Goal: Task Accomplishment & Management: Complete application form

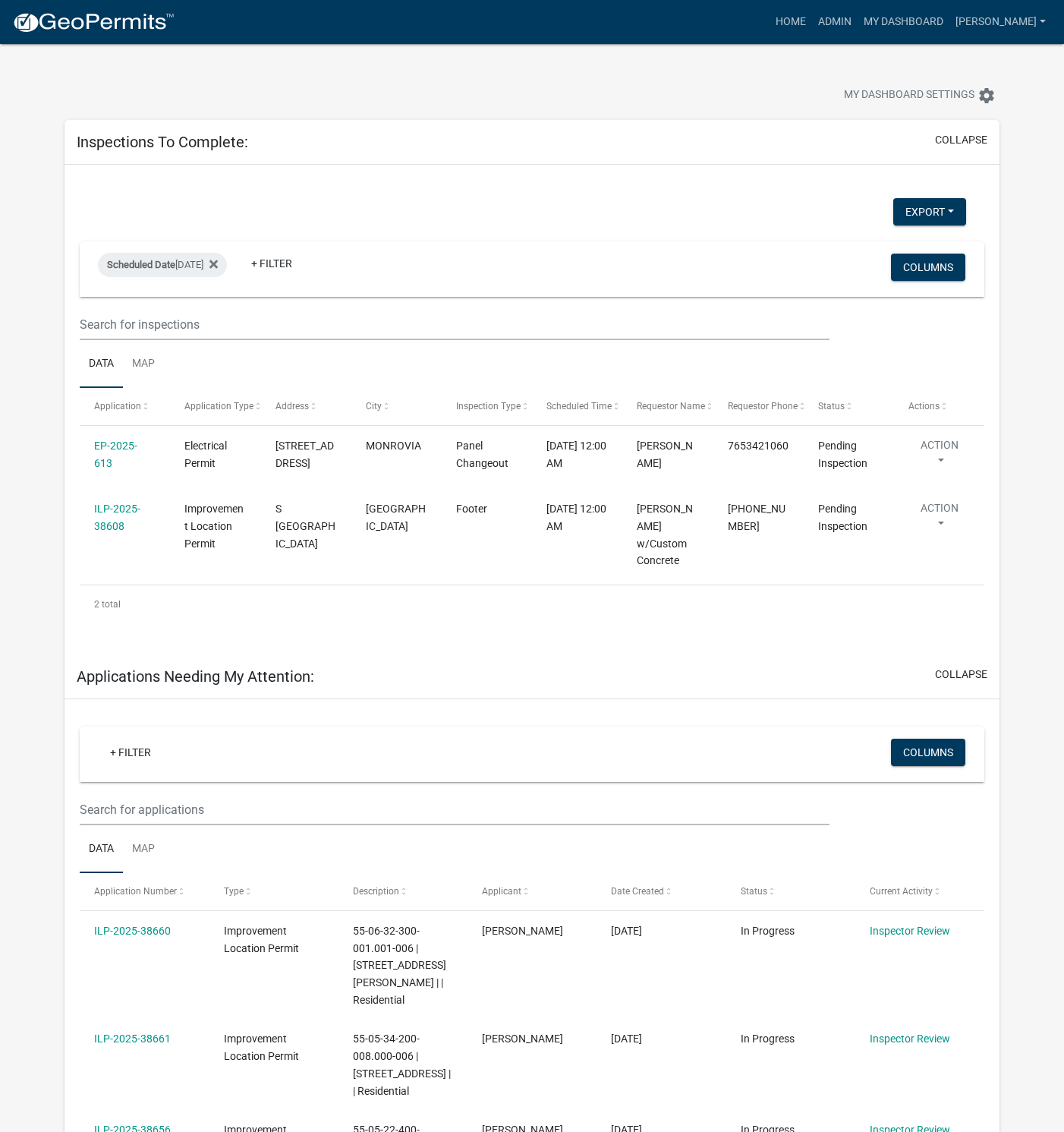
select select "1: 25"
click at [126, 446] on link "EP-2025-613" at bounding box center [116, 454] width 43 height 29
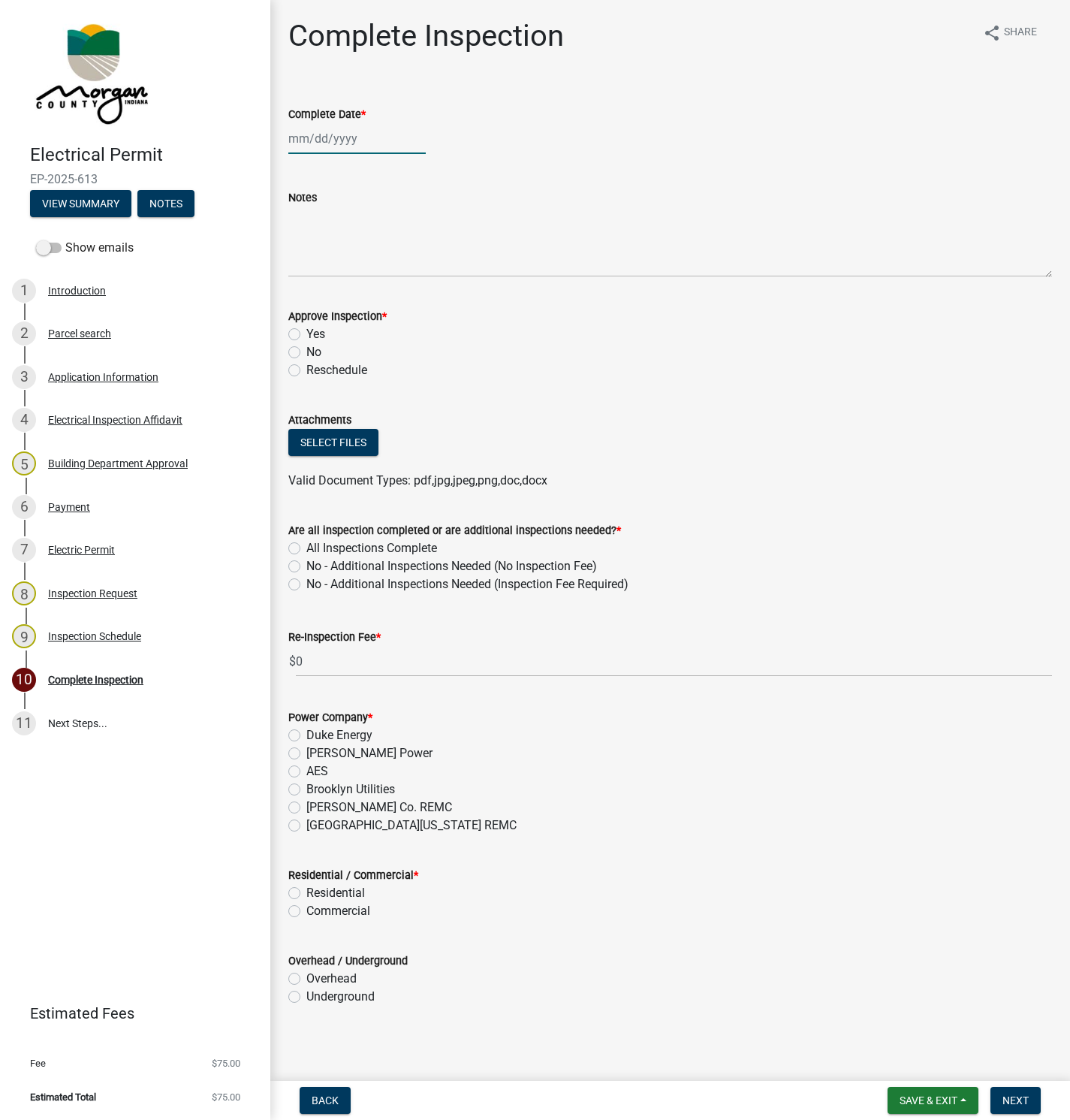
click at [359, 136] on div at bounding box center [356, 138] width 138 height 31
select select "10"
select select "2025"
drag, startPoint x: 359, startPoint y: 136, endPoint x: 303, endPoint y: 131, distance: 56.2
click at [303, 131] on div "[PERSON_NAME] Feb Mar Apr [PERSON_NAME][DATE] Oct Nov [DATE] 1526 1527 1528 152…" at bounding box center [356, 138] width 138 height 31
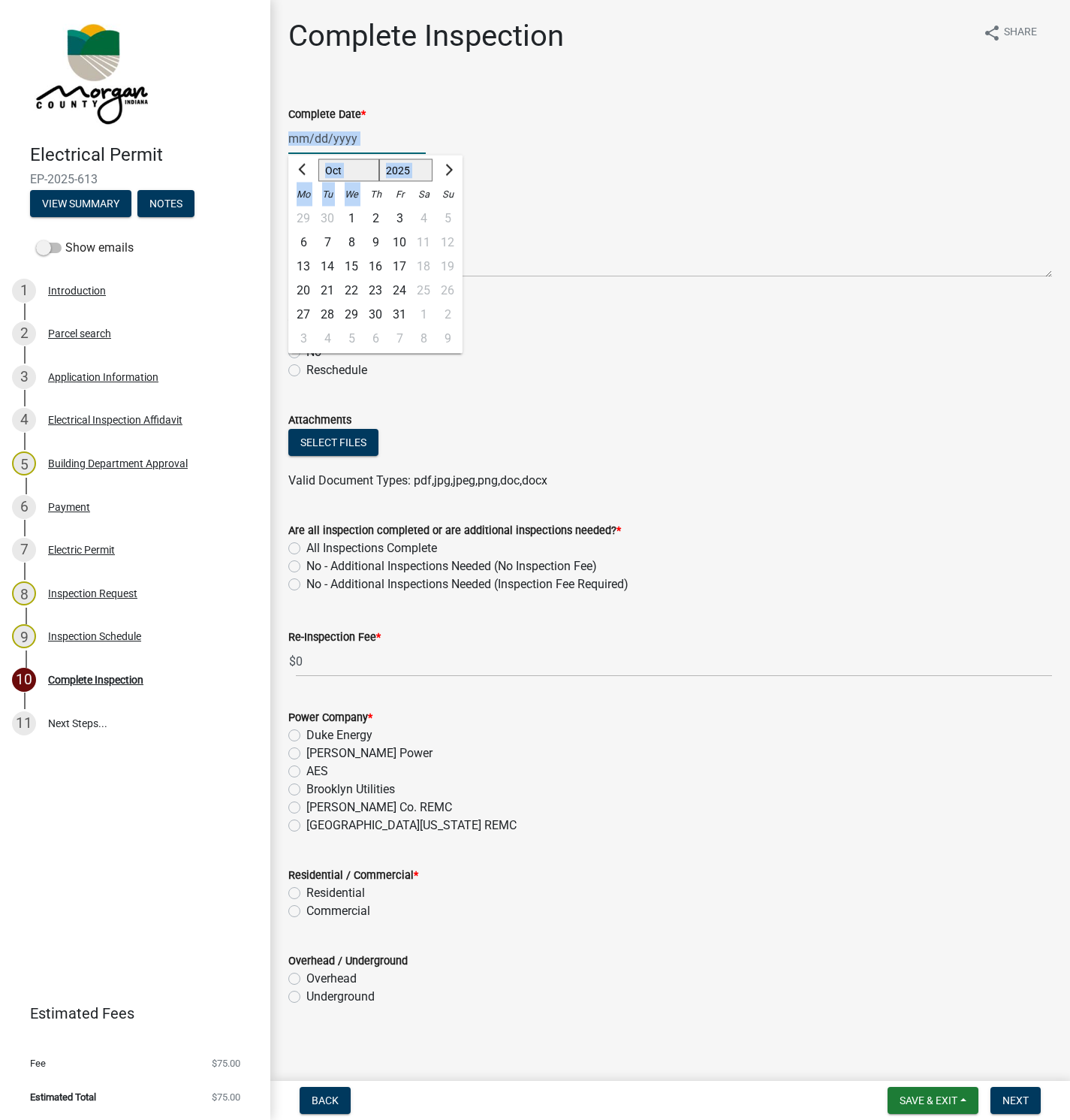
drag, startPoint x: 338, startPoint y: 134, endPoint x: 421, endPoint y: 97, distance: 90.9
click at [338, 134] on input "Complete Date *" at bounding box center [356, 138] width 138 height 31
click at [419, 92] on div "Complete Date * [PERSON_NAME] Apr [PERSON_NAME][DATE] Sep Oct Nov [DATE] 1526 1…" at bounding box center [669, 119] width 763 height 70
click at [346, 129] on div at bounding box center [356, 138] width 138 height 31
select select "10"
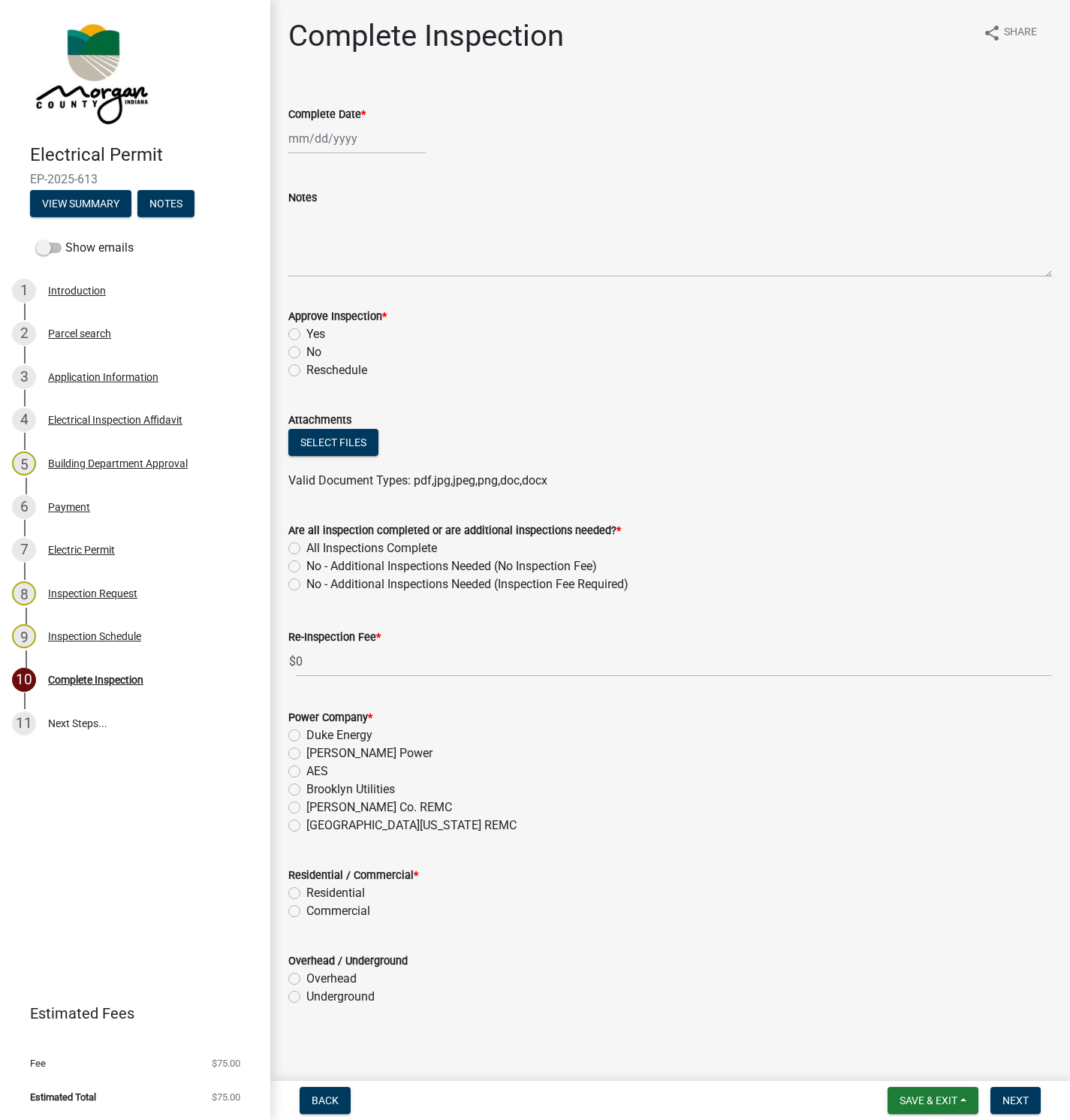
select select "2025"
drag, startPoint x: 343, startPoint y: 130, endPoint x: 377, endPoint y: 134, distance: 34.2
click at [380, 135] on input "Complete Date *" at bounding box center [356, 138] width 138 height 31
click at [417, 118] on div "Complete Date *" at bounding box center [669, 114] width 763 height 18
click at [379, 131] on div at bounding box center [356, 138] width 138 height 31
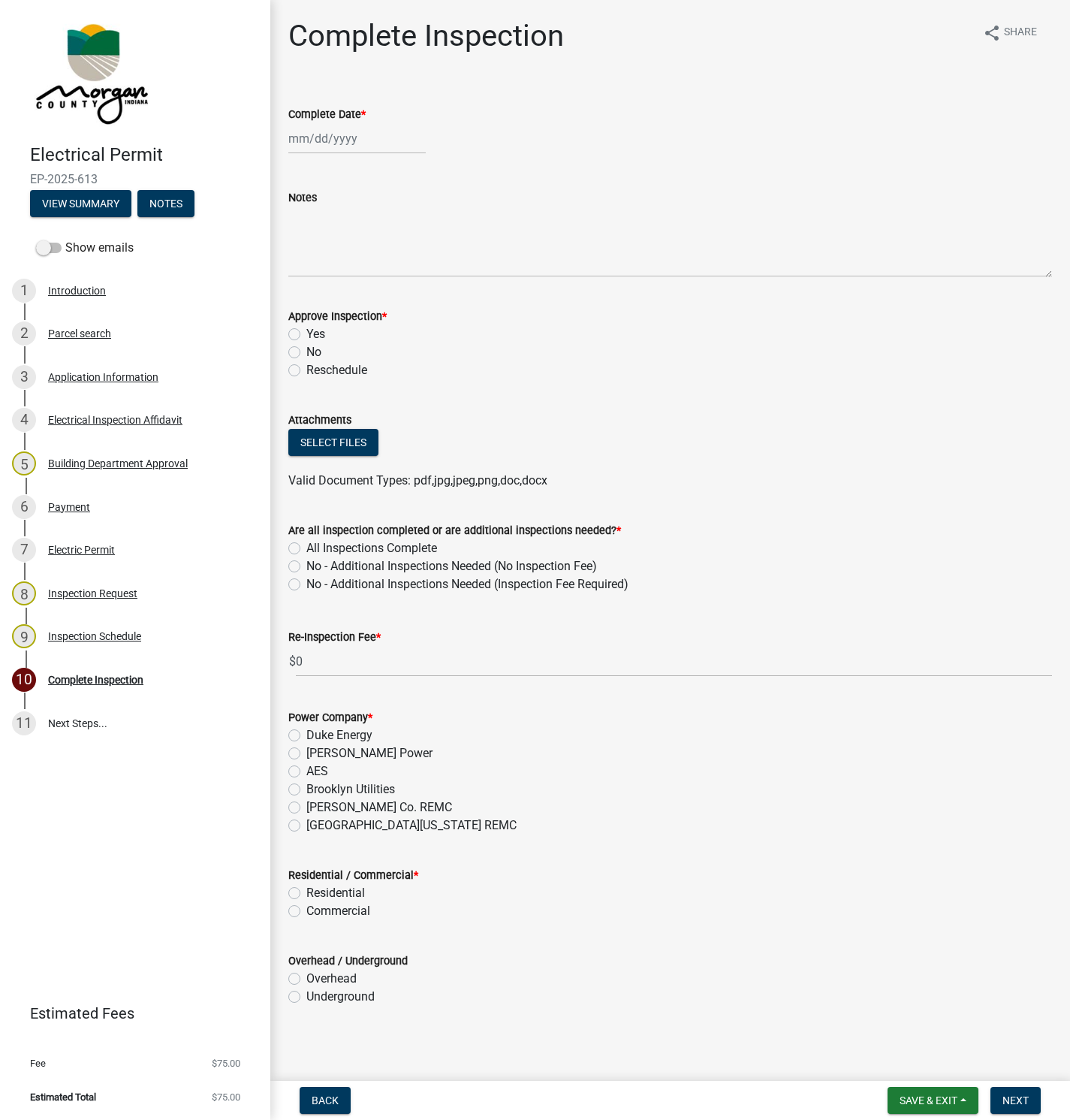
select select "10"
select select "2025"
click at [379, 243] on div "9" at bounding box center [375, 242] width 24 height 24
type input "[DATE]"
click at [306, 331] on label "Yes" at bounding box center [315, 334] width 19 height 18
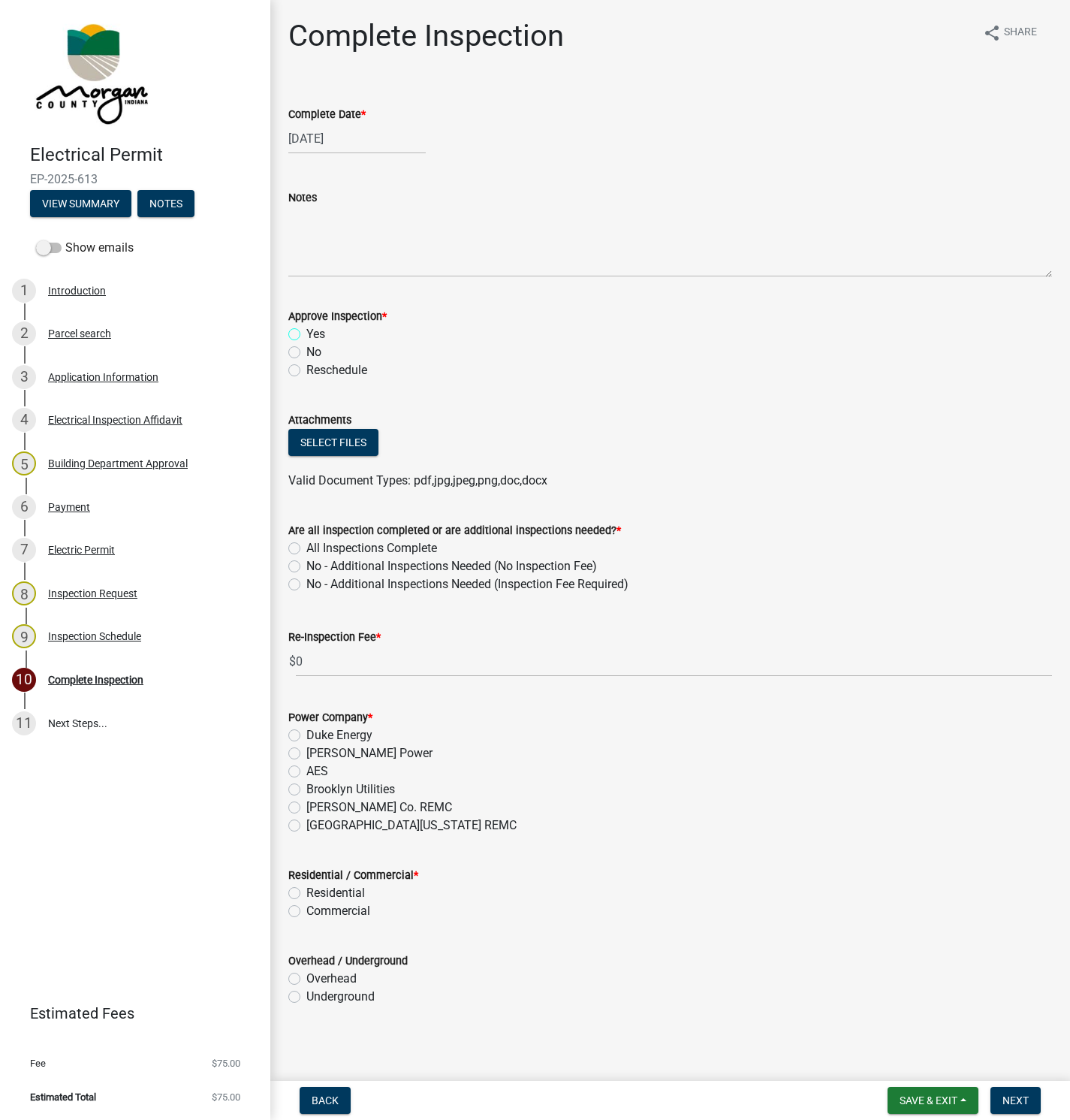
click at [306, 331] on input "Yes" at bounding box center [311, 330] width 10 height 10
radio input "true"
click at [306, 546] on label "All Inspections Complete" at bounding box center [371, 548] width 130 height 18
click at [306, 546] on input "All Inspections Complete" at bounding box center [311, 544] width 10 height 10
radio input "true"
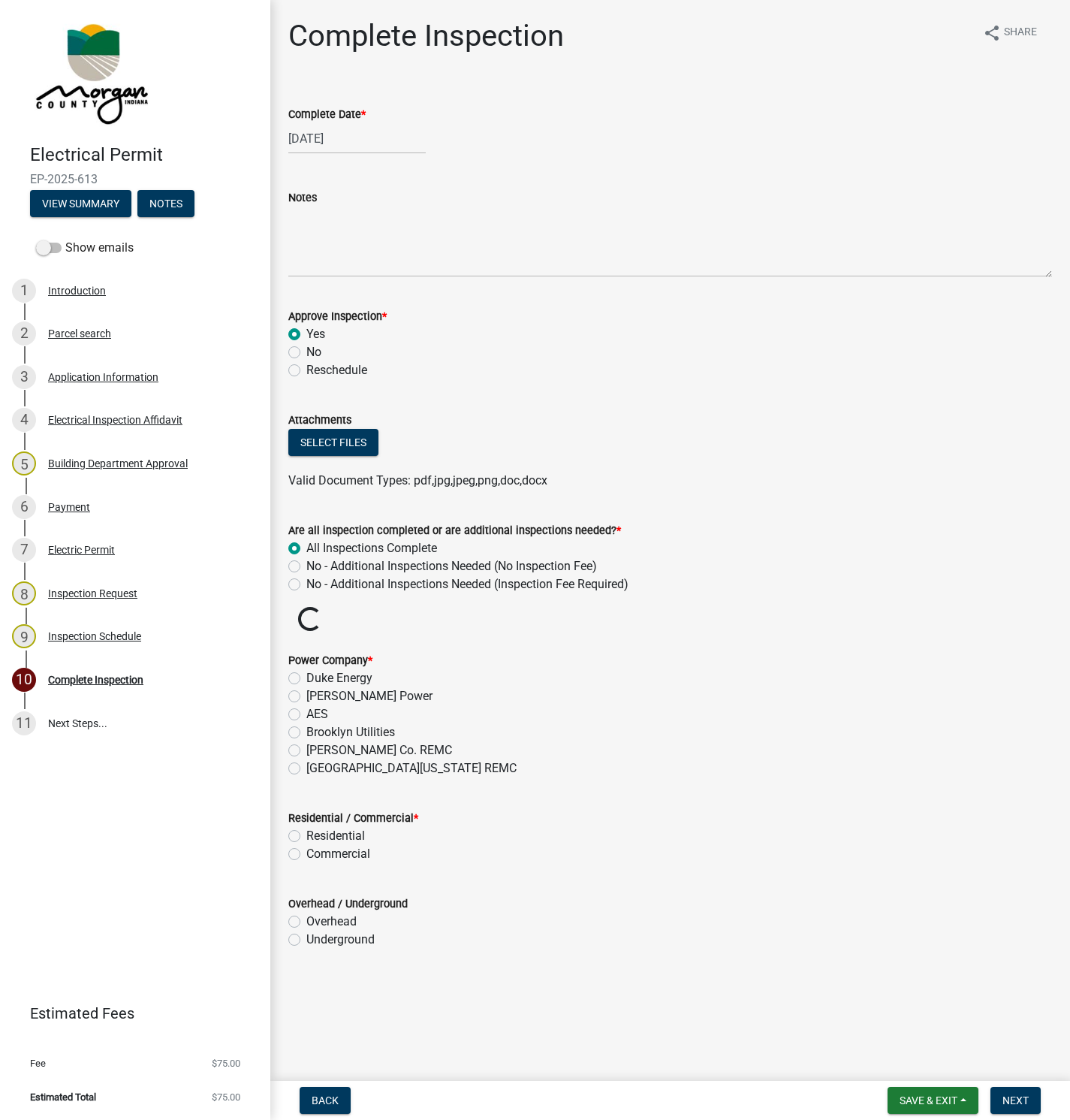
click at [306, 767] on label "[GEOGRAPHIC_DATA][US_STATE] REMC" at bounding box center [411, 768] width 210 height 18
click at [306, 767] on input "[GEOGRAPHIC_DATA][US_STATE] REMC" at bounding box center [311, 764] width 10 height 10
radio input "true"
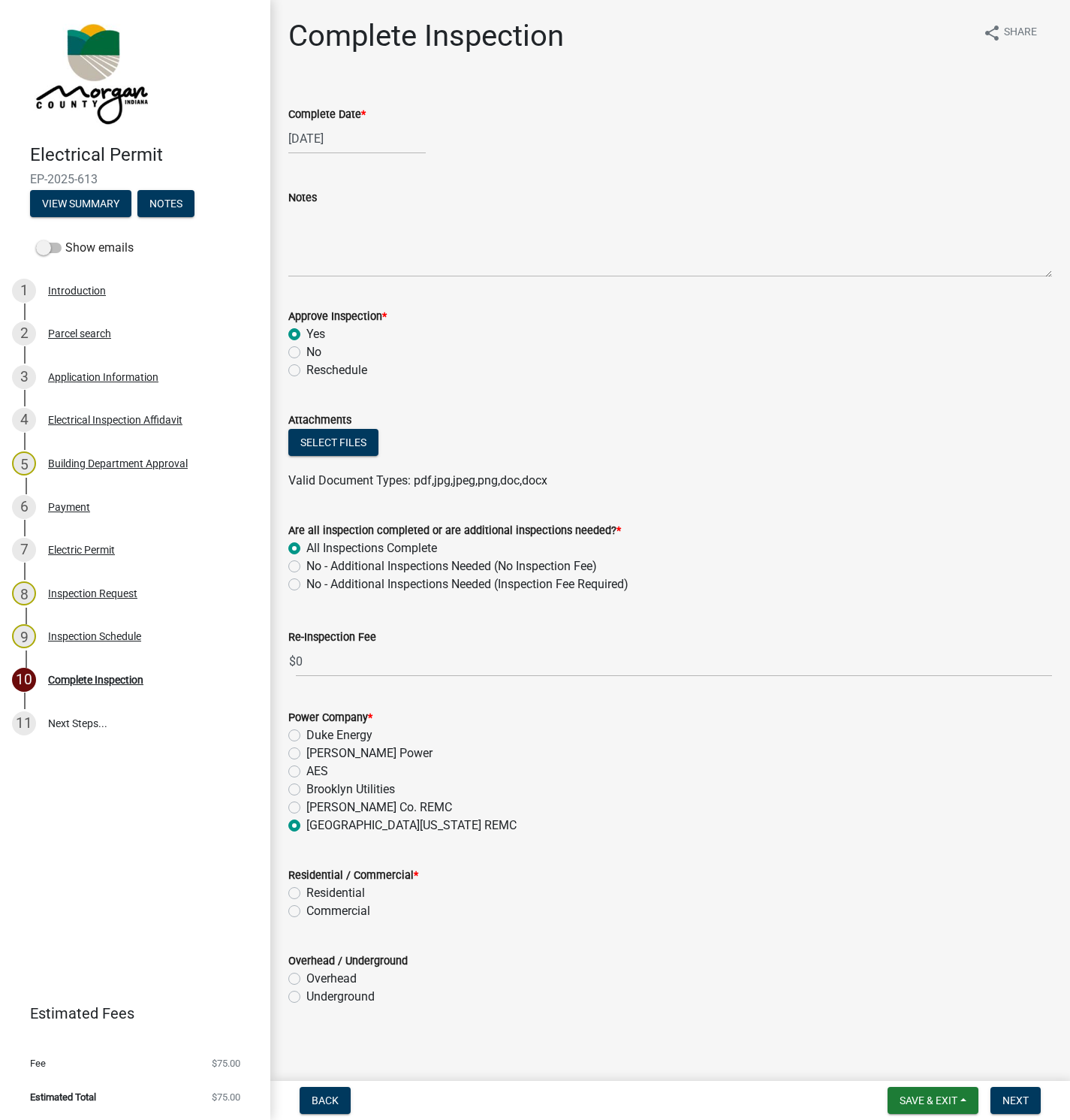
click at [306, 896] on label "Residential" at bounding box center [335, 893] width 59 height 18
click at [306, 894] on input "Residential" at bounding box center [311, 889] width 10 height 10
radio input "true"
click at [306, 978] on label "Overhead" at bounding box center [331, 979] width 50 height 18
click at [306, 978] on input "Overhead" at bounding box center [311, 975] width 10 height 10
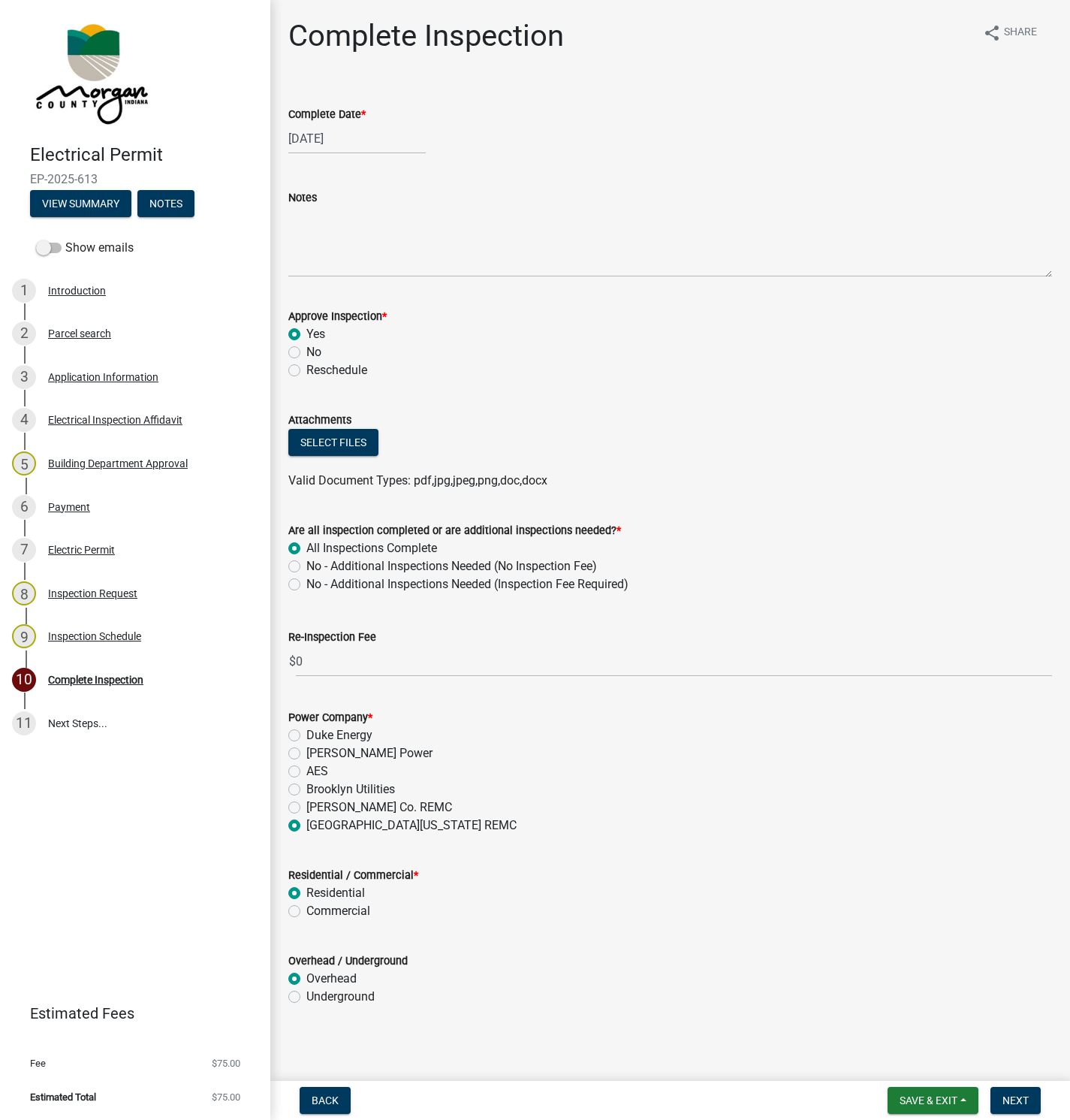
radio input "true"
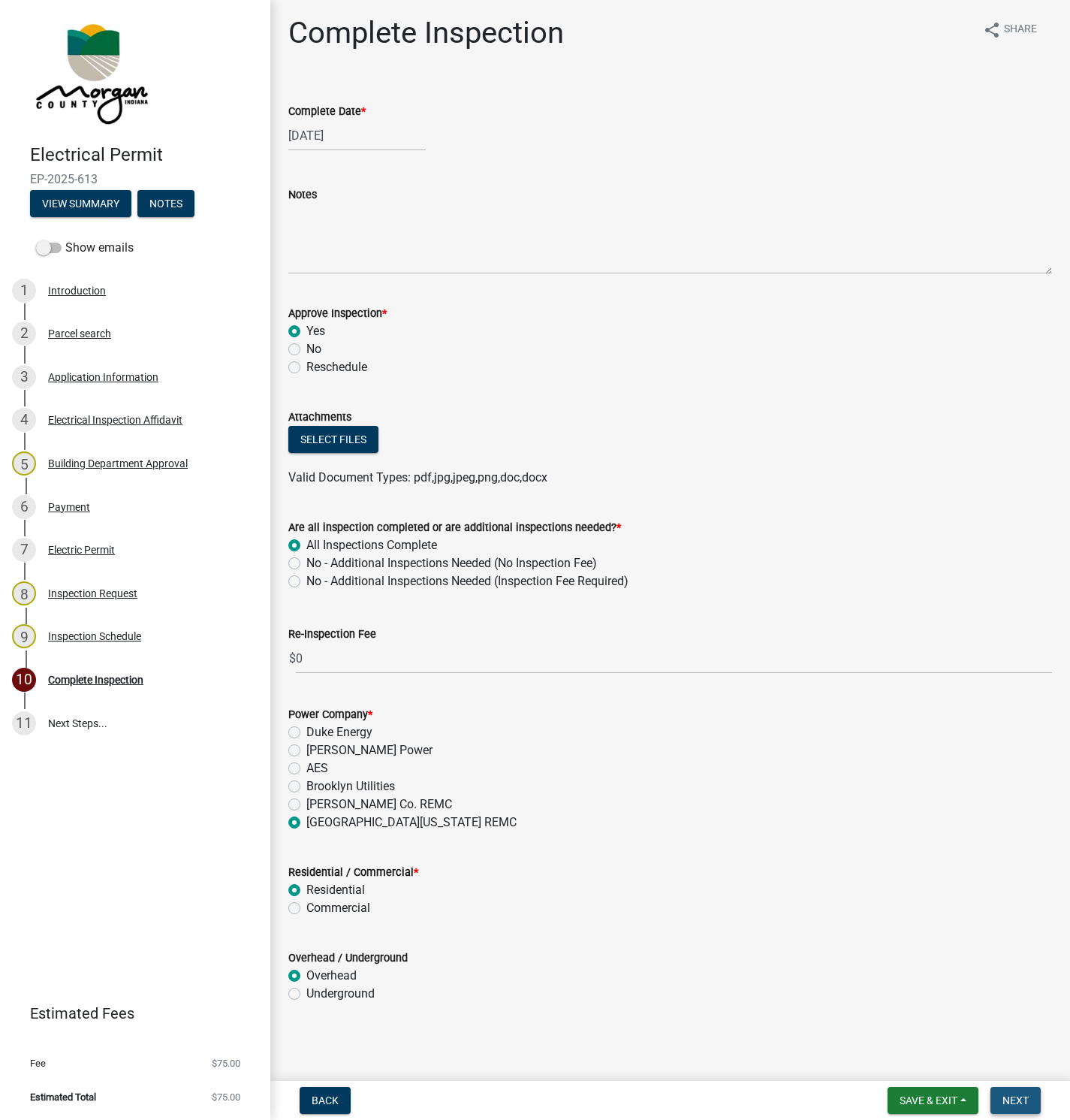
click at [1016, 1102] on span "Next" at bounding box center [1016, 1100] width 26 height 12
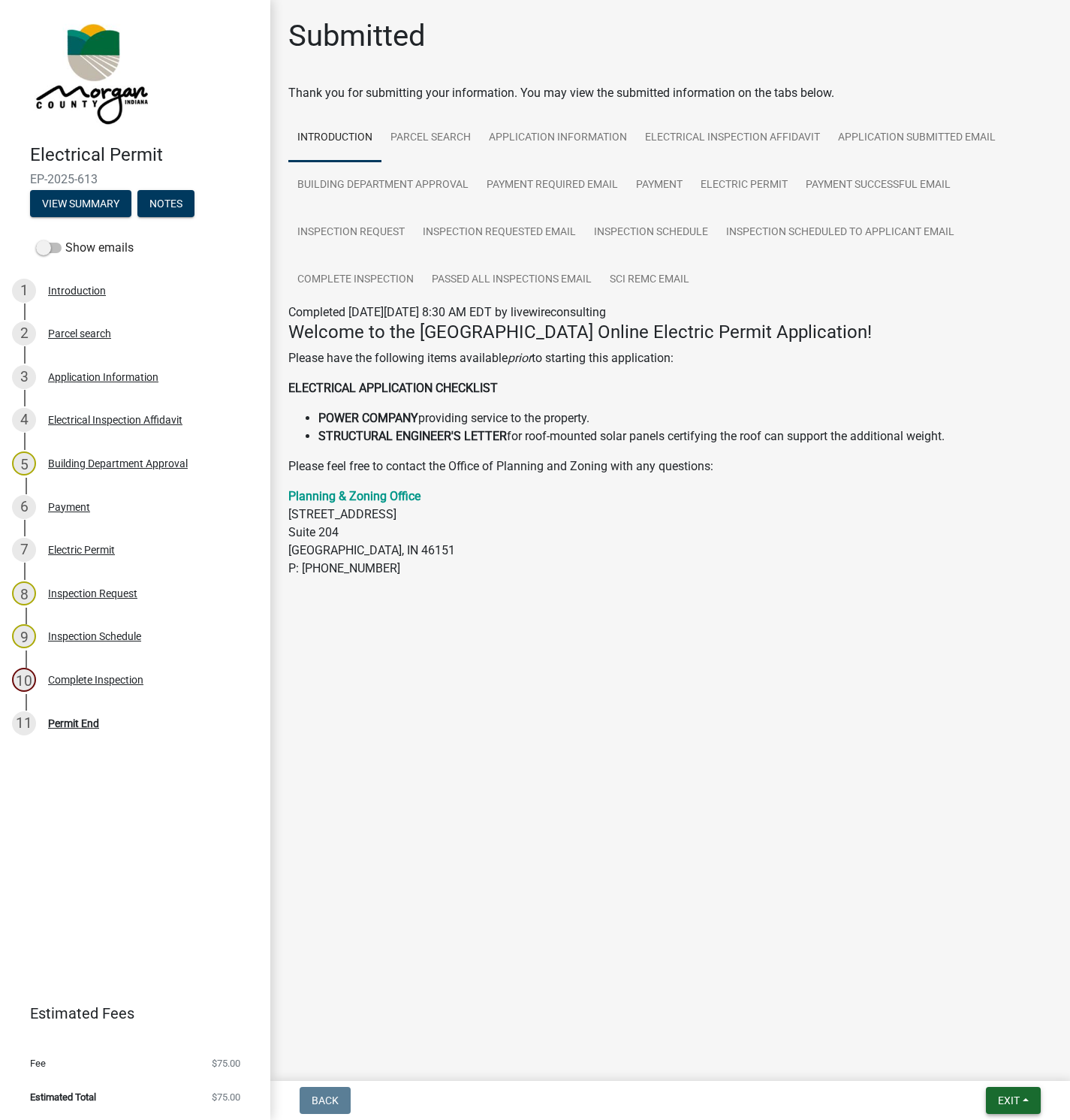
click at [1014, 1093] on button "Exit" at bounding box center [1013, 1100] width 54 height 27
click at [962, 1057] on button "Save & Exit" at bounding box center [981, 1062] width 120 height 36
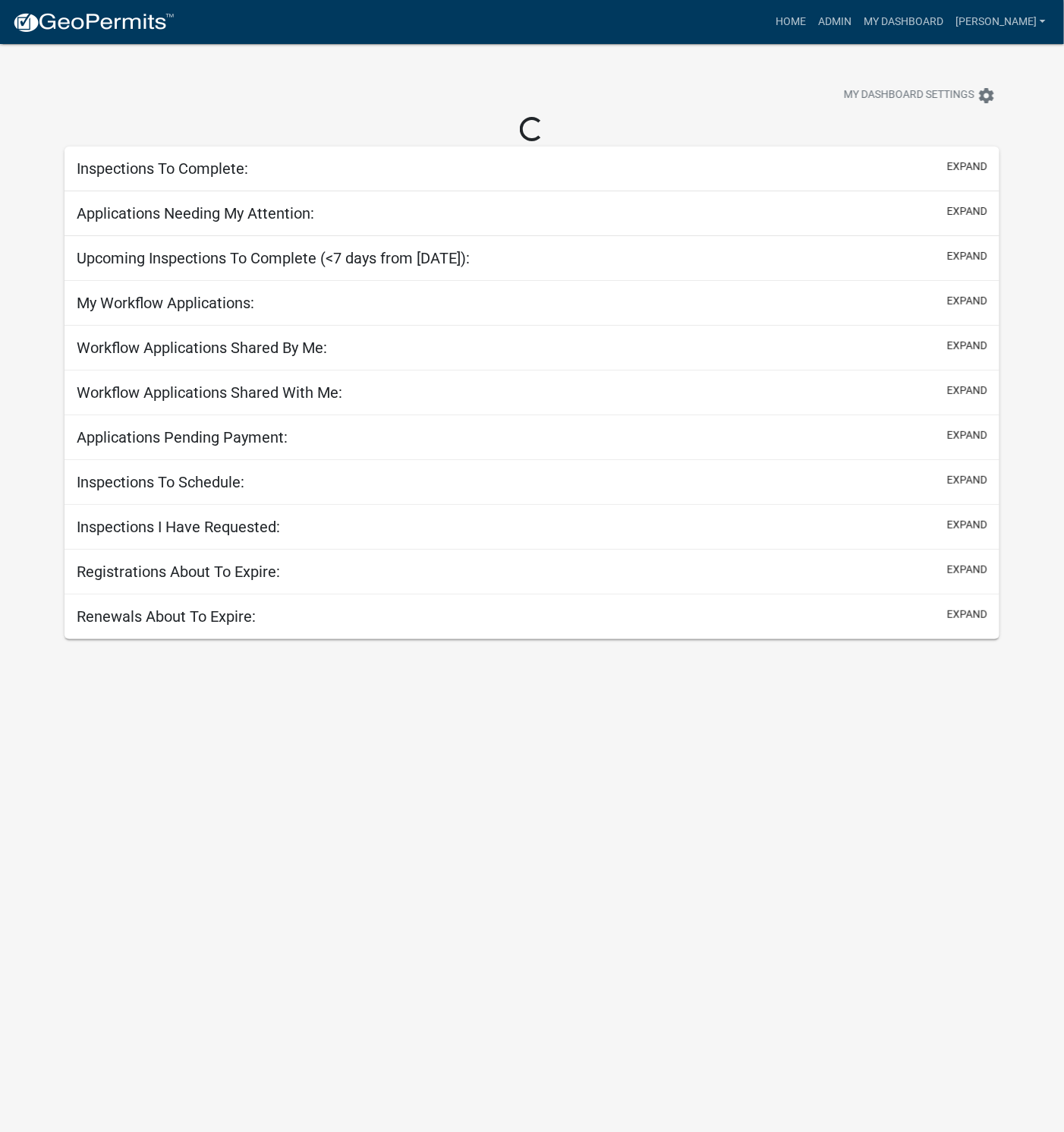
select select "1: 25"
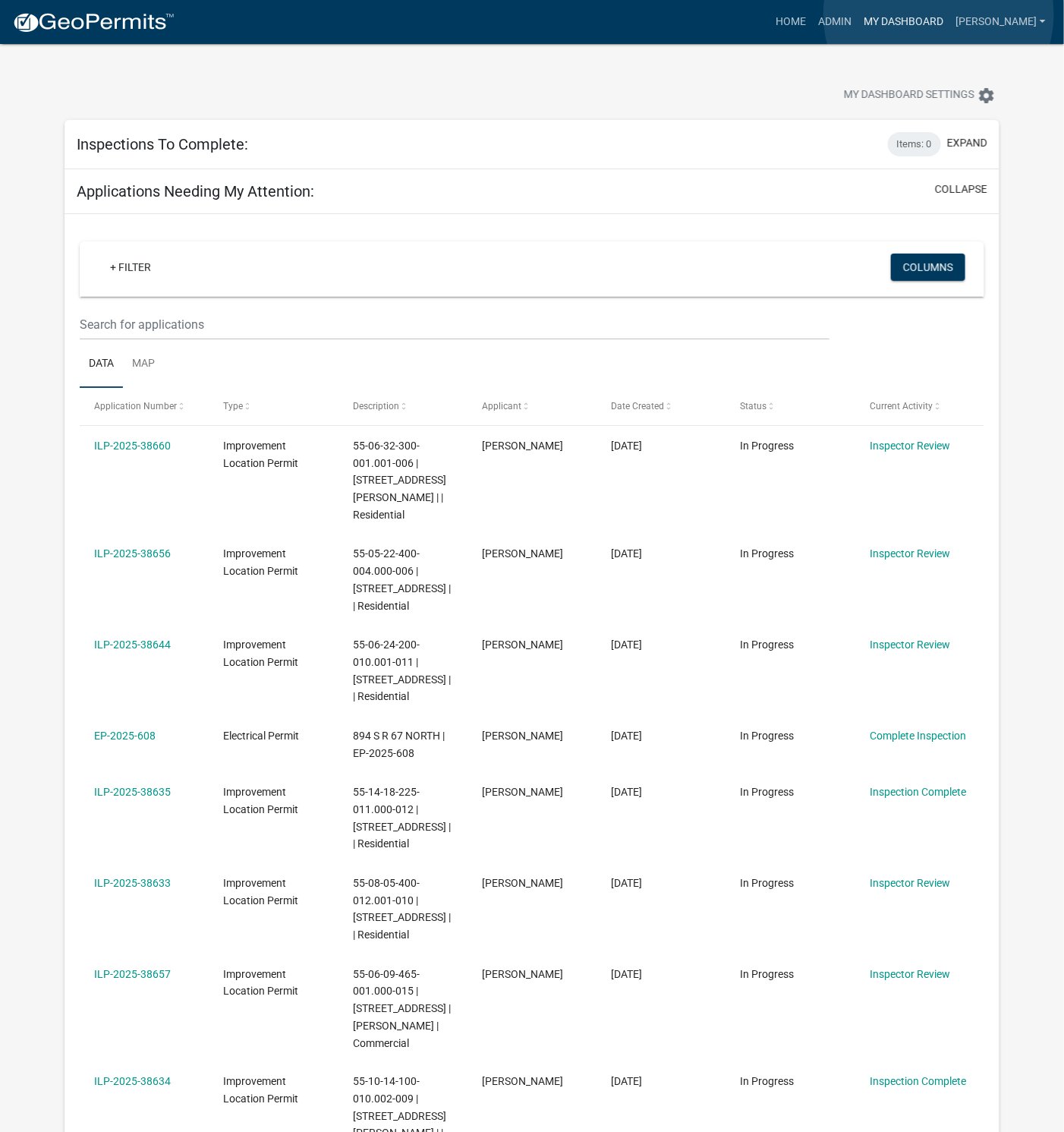
click at [940, 16] on link "My Dashboard" at bounding box center [903, 22] width 92 height 29
click at [857, 19] on link "Admin" at bounding box center [835, 22] width 46 height 29
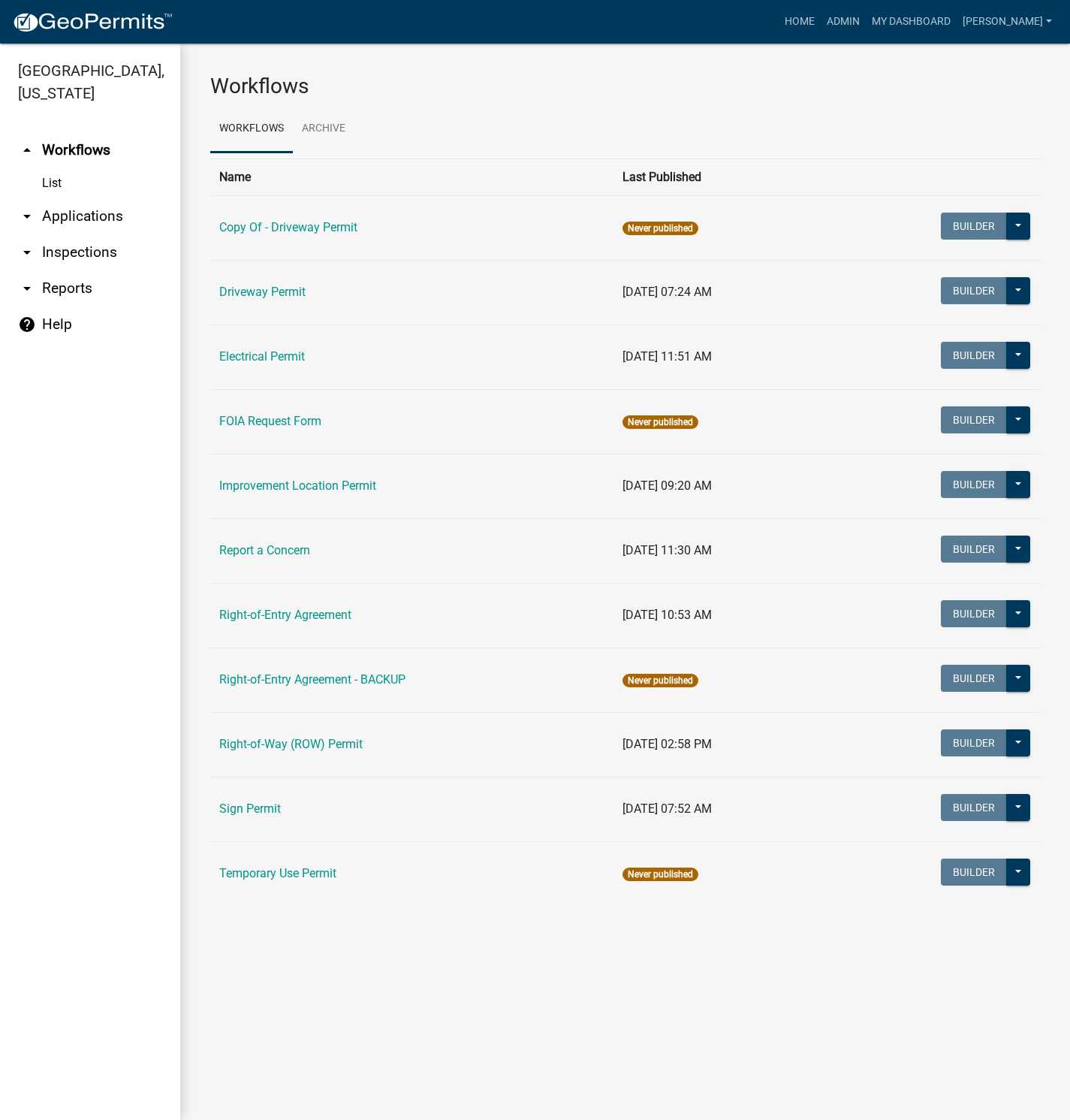
click at [287, 484] on link "Improvement Location Permit" at bounding box center [298, 485] width 157 height 14
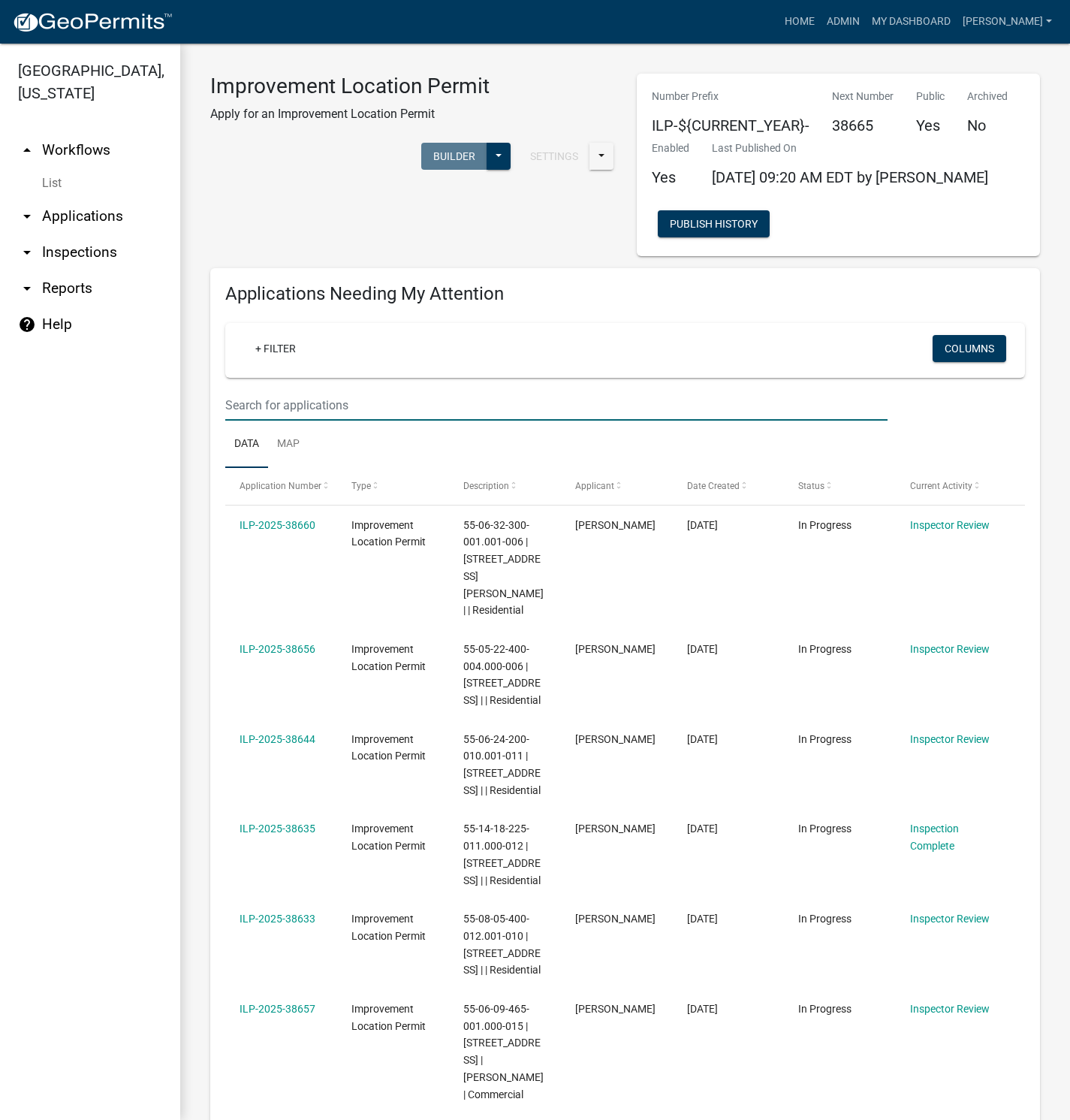
click at [304, 406] on input "text" at bounding box center [556, 404] width 662 height 31
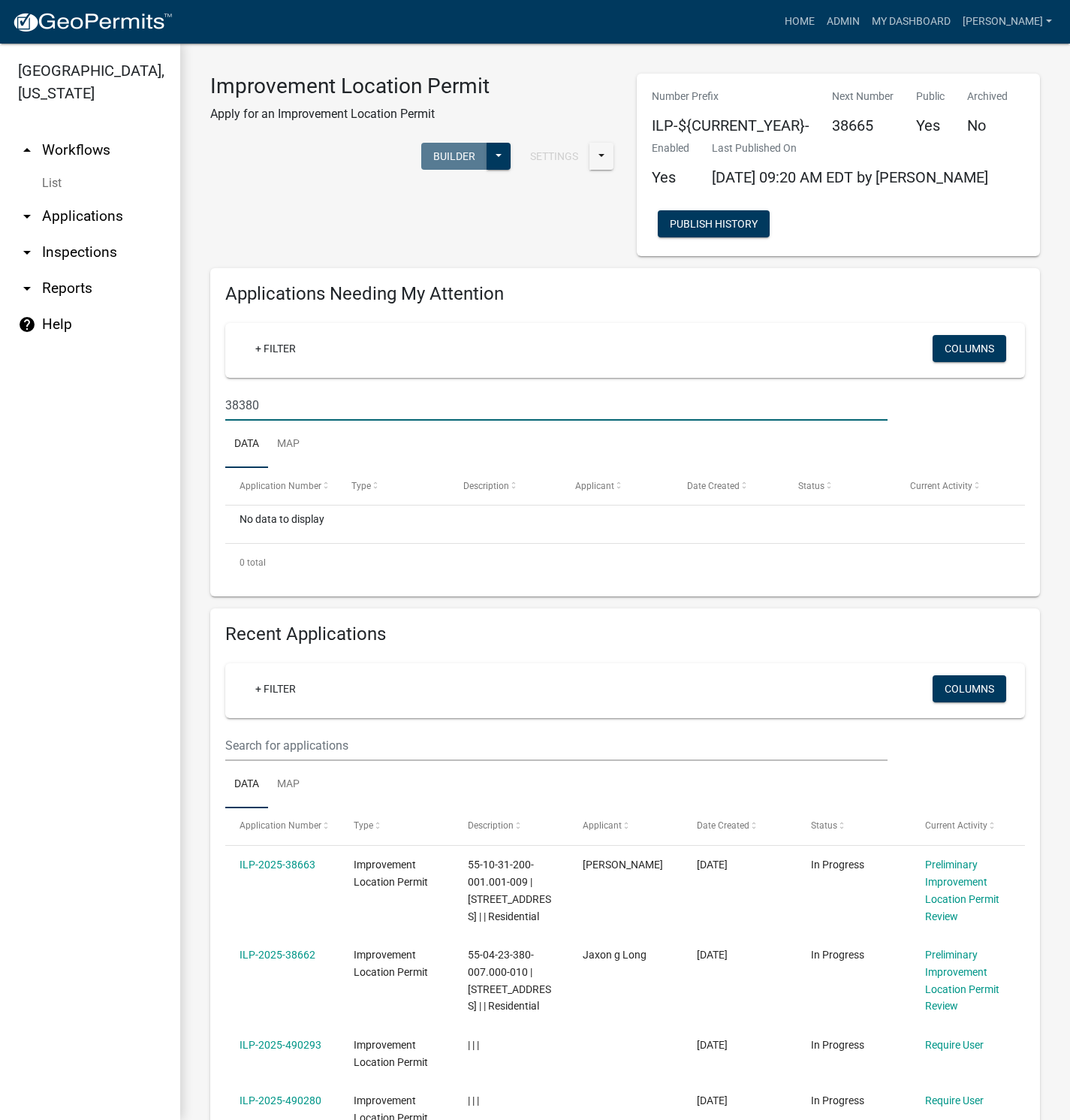
type input "38380"
click at [350, 631] on h4 "Recent Applications" at bounding box center [625, 634] width 799 height 21
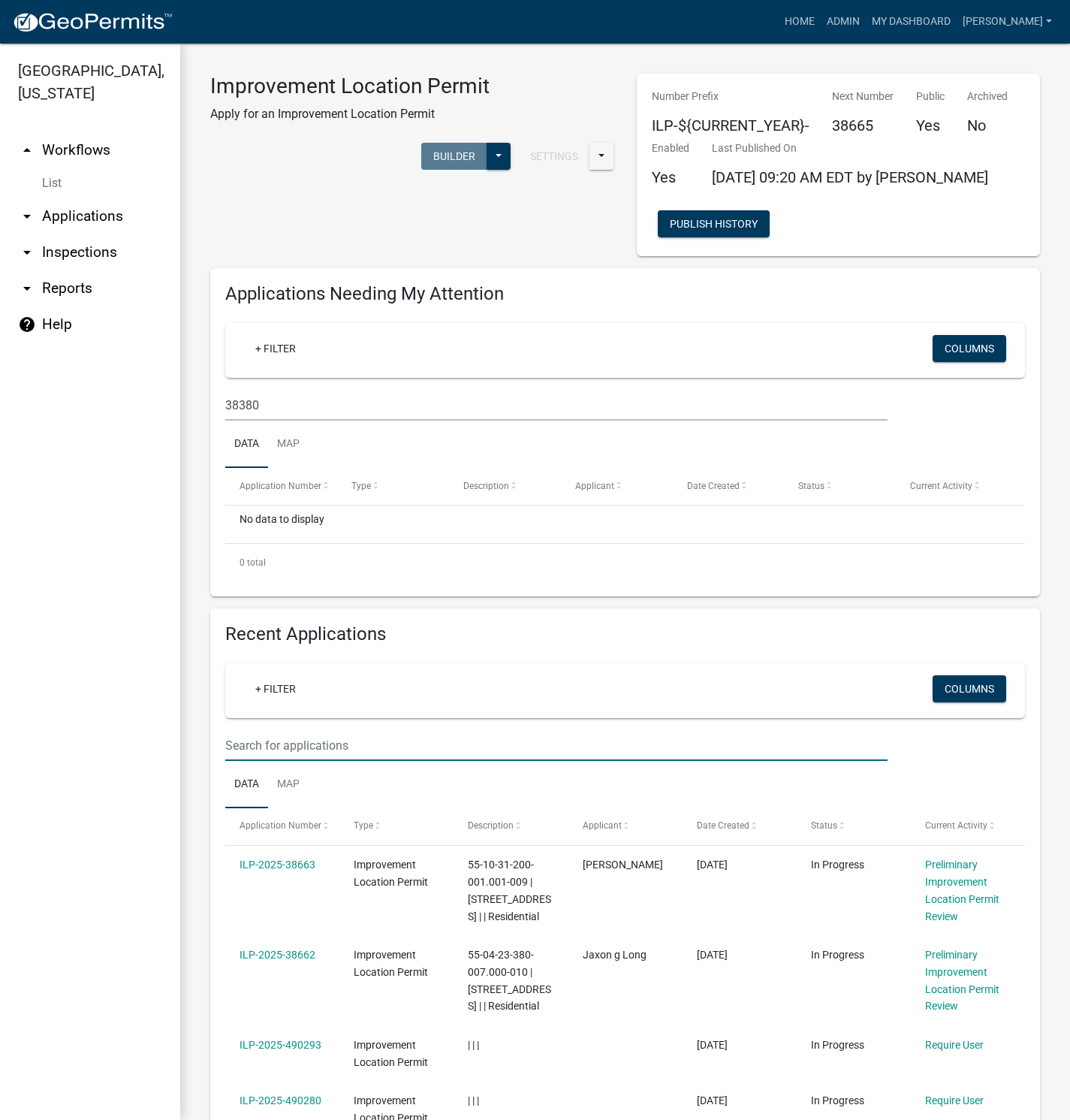
click at [329, 735] on input "text" at bounding box center [556, 744] width 662 height 31
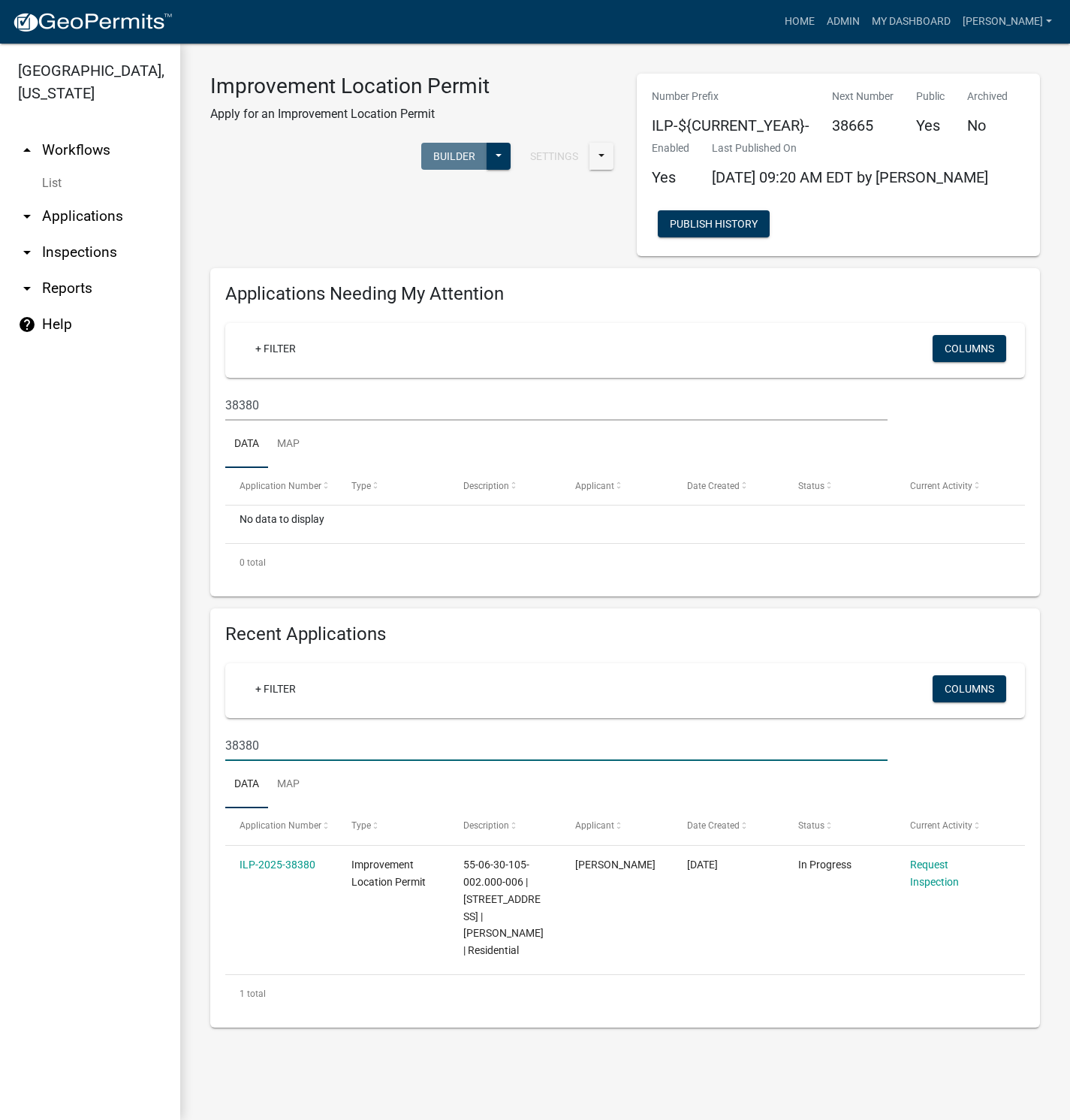
type input "38380"
click at [282, 868] on link "ILP-2025-38380" at bounding box center [277, 864] width 76 height 12
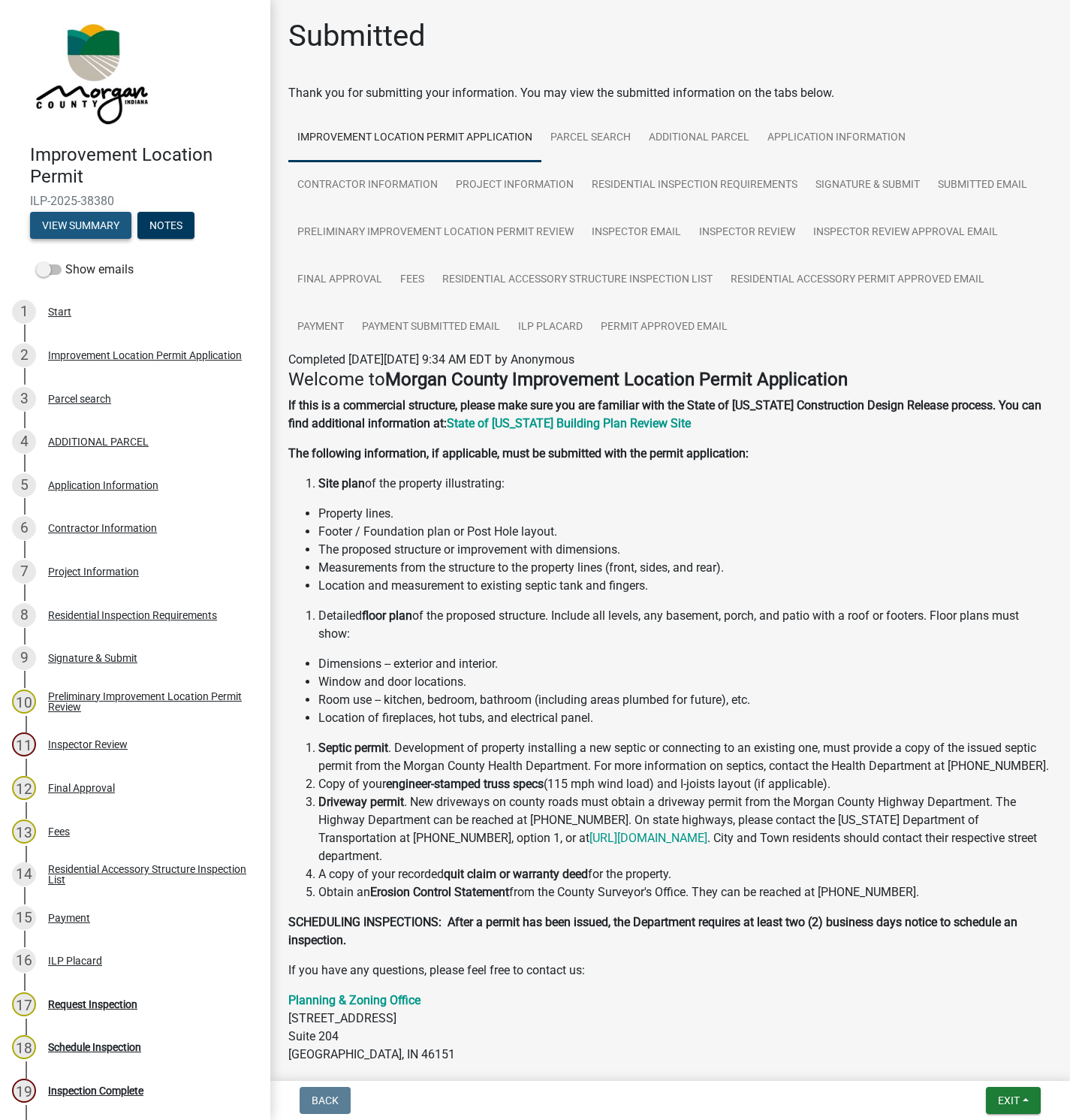
click at [72, 221] on button "View Summary" at bounding box center [80, 225] width 101 height 27
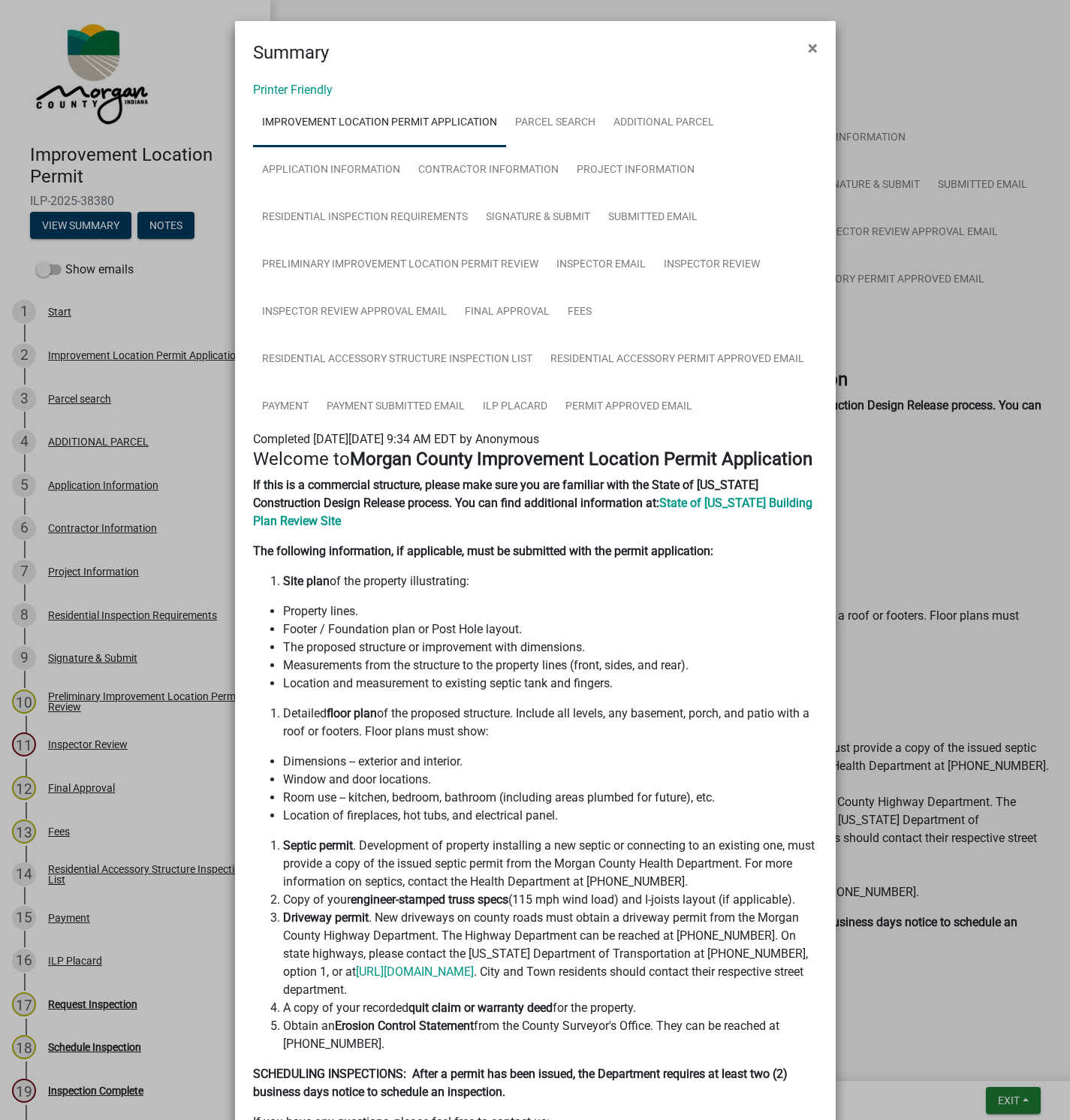
click at [808, 47] on span "×" at bounding box center [813, 47] width 10 height 21
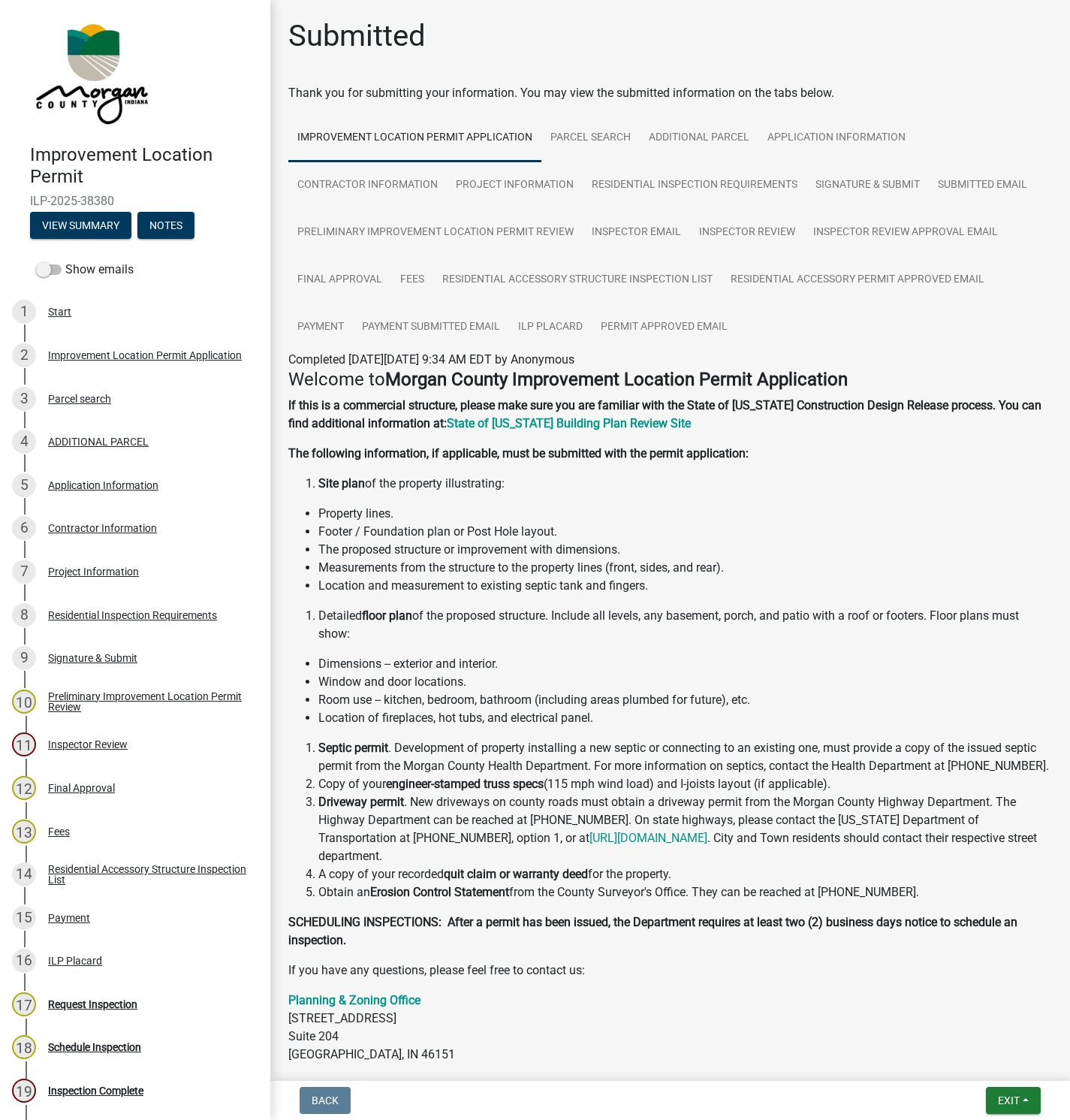
click at [79, 570] on div "Project Information" at bounding box center [93, 571] width 91 height 11
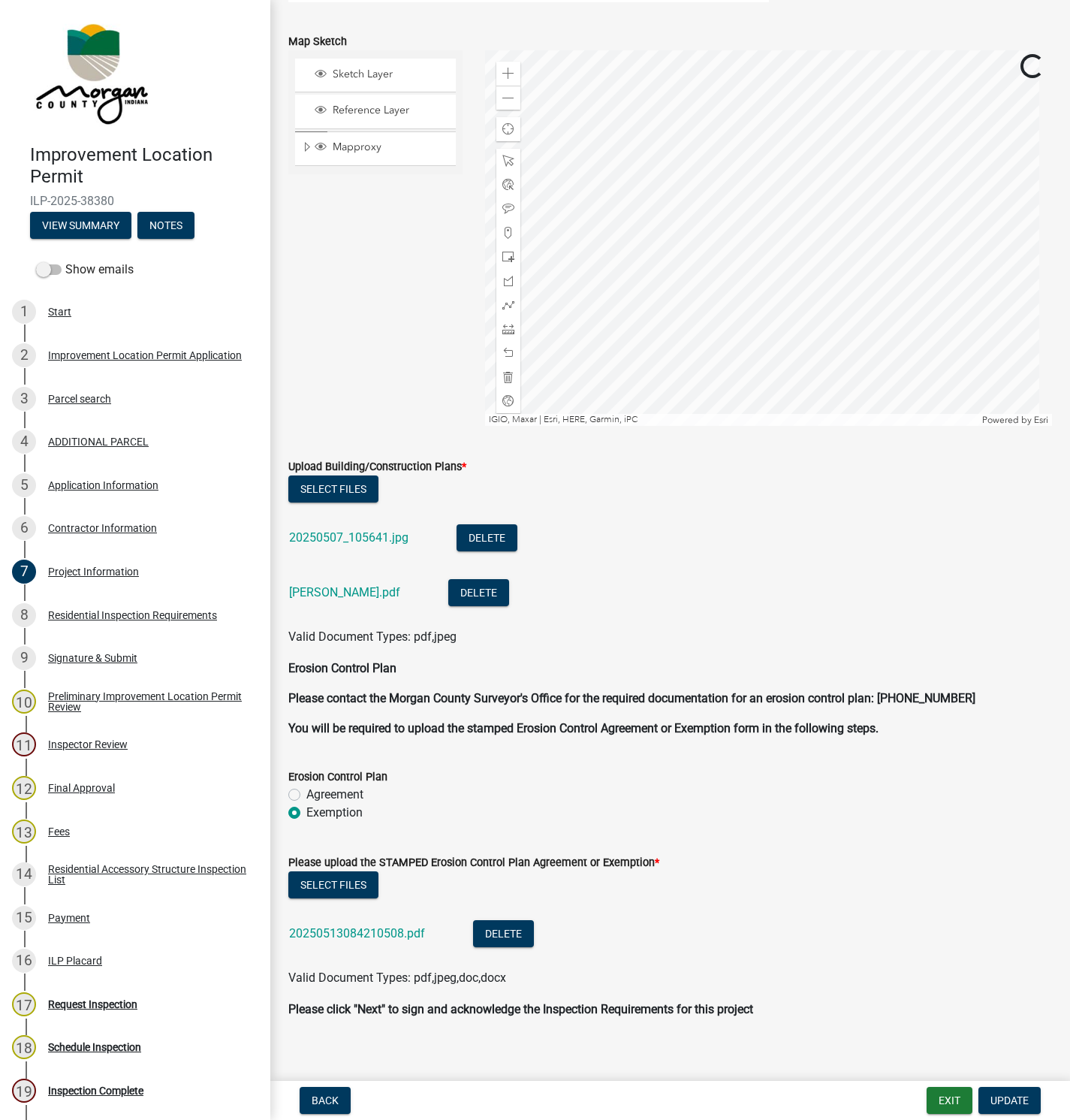
scroll to position [2661, 0]
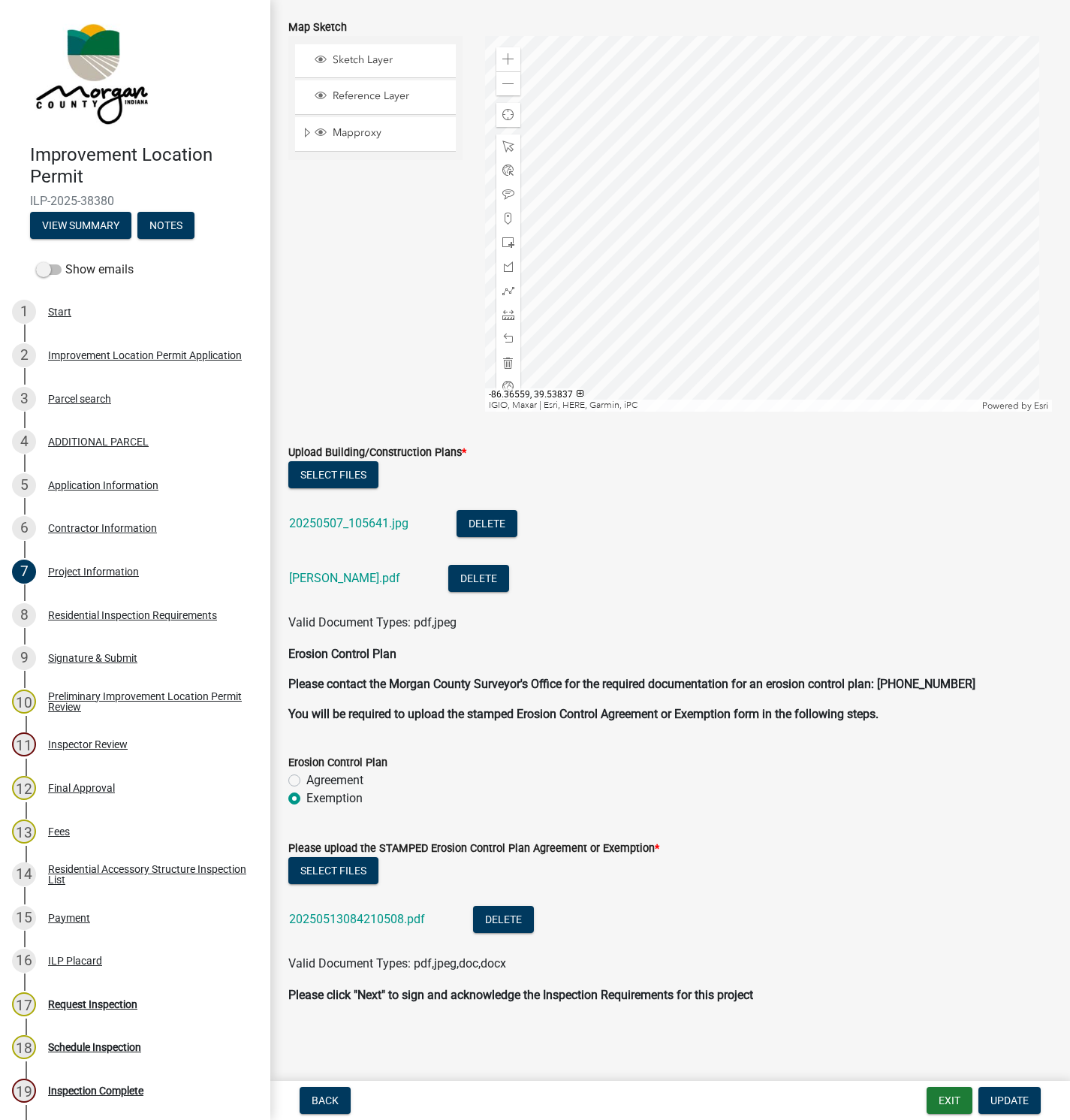
click at [318, 581] on link "[PERSON_NAME].pdf" at bounding box center [344, 578] width 111 height 14
click at [309, 523] on link "20250507_105641.jpg" at bounding box center [348, 522] width 120 height 14
